Goal: Information Seeking & Learning: Check status

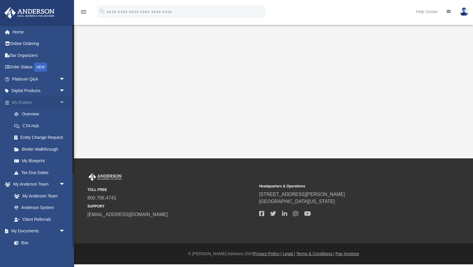
click at [63, 102] on span "arrow_drop_down" at bounding box center [65, 103] width 12 height 12
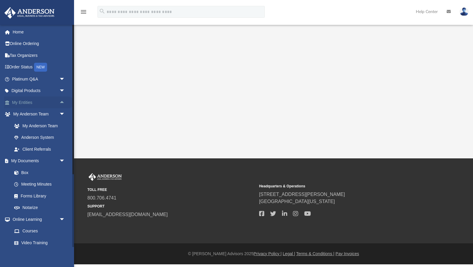
click at [63, 102] on span "arrow_drop_up" at bounding box center [65, 103] width 12 height 12
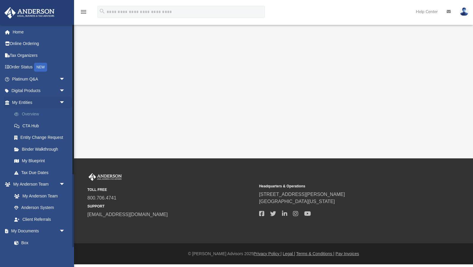
click at [34, 114] on link "Overview" at bounding box center [41, 114] width 66 height 12
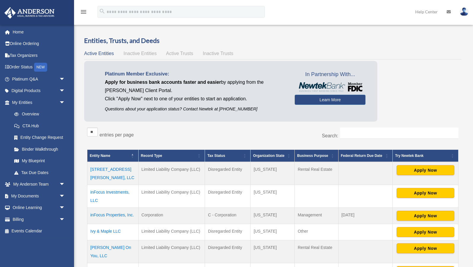
click at [136, 53] on span "Inactive Entities" at bounding box center [140, 53] width 33 height 5
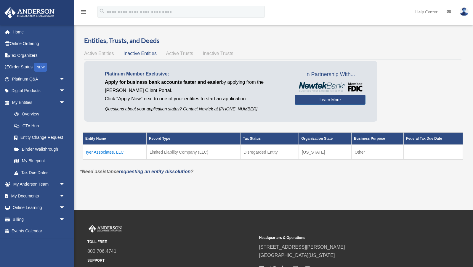
click at [106, 151] on td "Iyer Associates, LLC" at bounding box center [115, 152] width 64 height 15
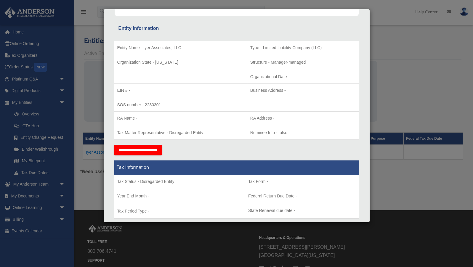
scroll to position [209, 0]
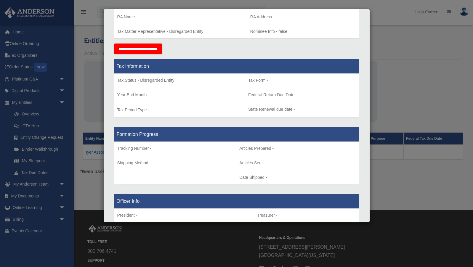
click at [151, 49] on input "**********" at bounding box center [138, 49] width 48 height 11
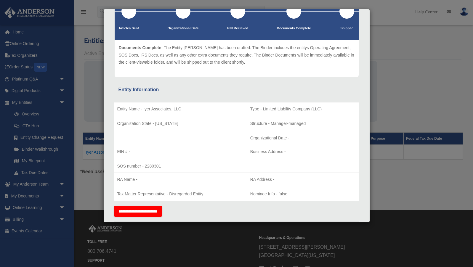
scroll to position [0, 0]
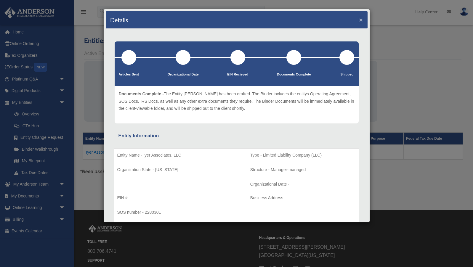
click at [360, 20] on button "×" at bounding box center [362, 20] width 4 height 6
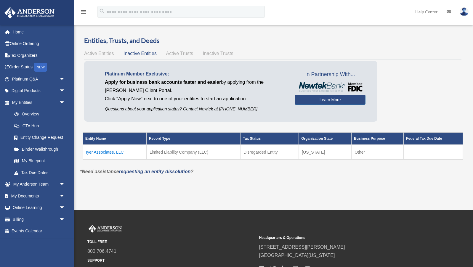
click at [218, 55] on span "Inactive Trusts" at bounding box center [218, 53] width 31 height 5
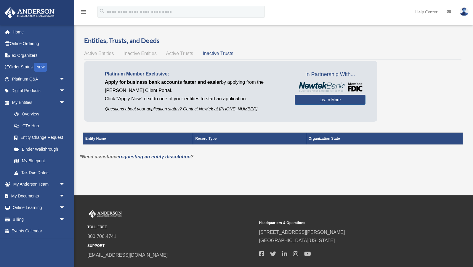
click at [153, 55] on span "Inactive Entities" at bounding box center [140, 53] width 33 height 5
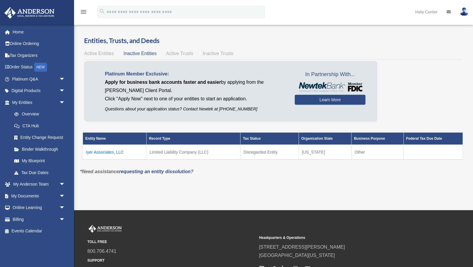
click at [100, 48] on div "Entities, Trusts, and Deeds Active Entities Inactive Entities Active Trusts Ina…" at bounding box center [273, 102] width 378 height 132
click at [100, 52] on span "Active Entities" at bounding box center [99, 53] width 30 height 5
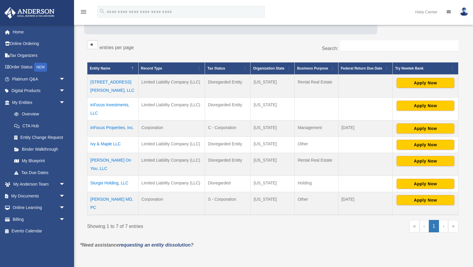
scroll to position [106, 0]
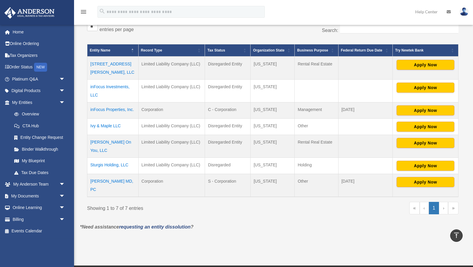
click at [101, 174] on td "[PERSON_NAME] MD, PC" at bounding box center [112, 185] width 51 height 23
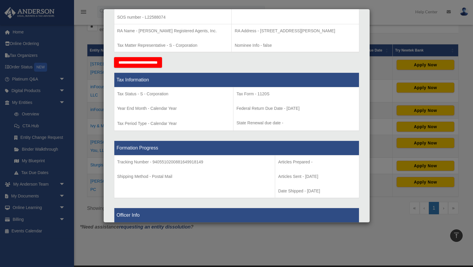
scroll to position [0, 0]
